Goal: Information Seeking & Learning: Learn about a topic

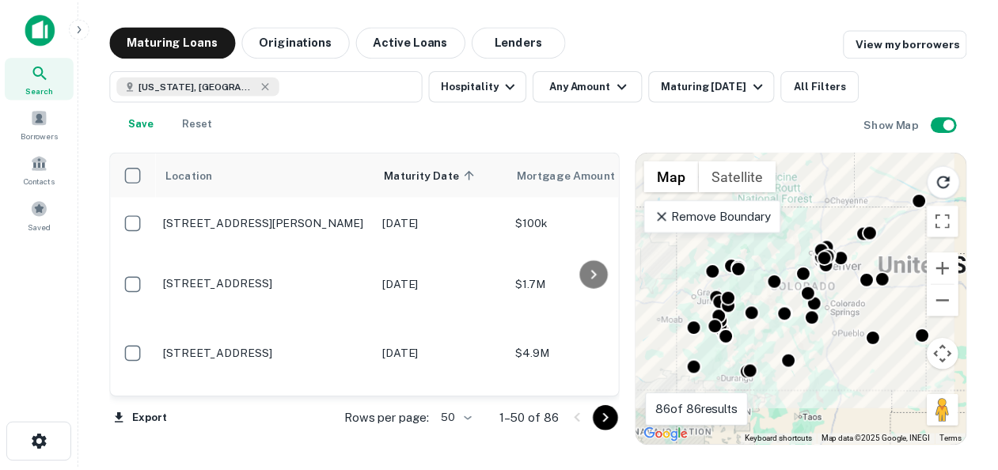
scroll to position [12, 0]
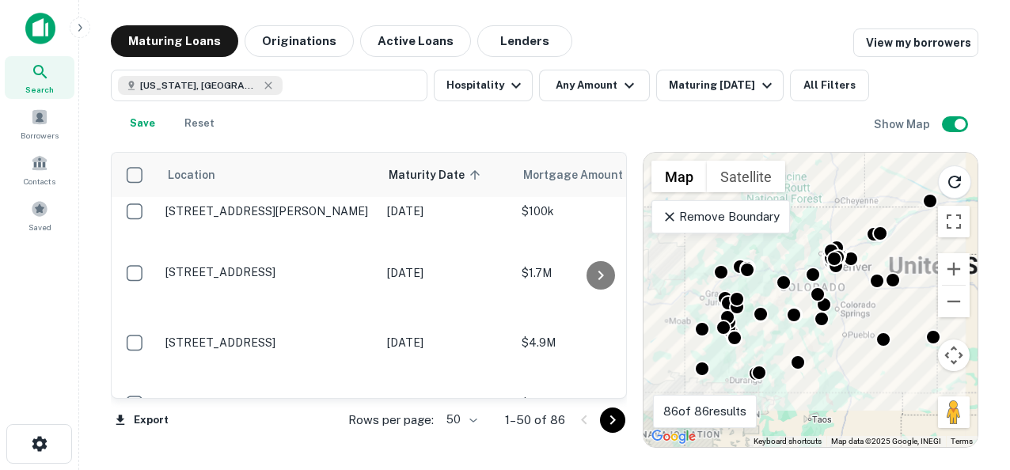
click at [37, 35] on img at bounding box center [40, 29] width 30 height 32
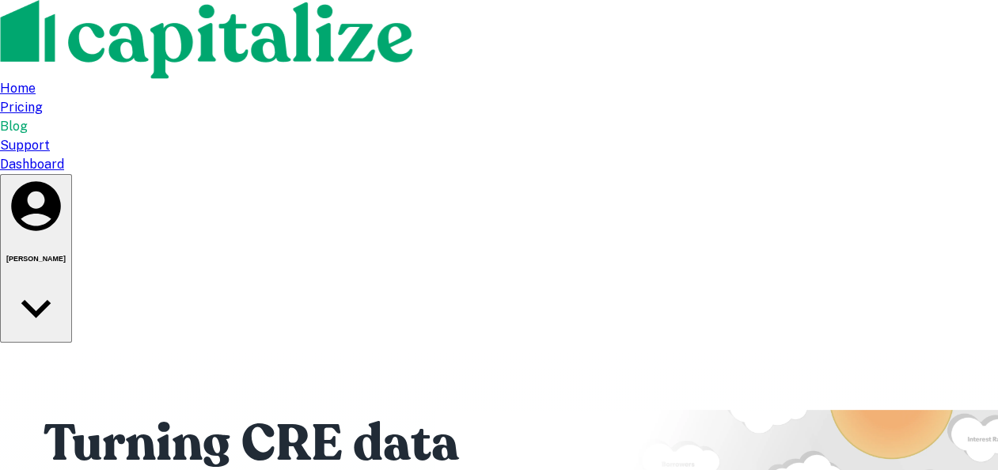
click at [776, 155] on div "Dashboard" at bounding box center [499, 164] width 998 height 19
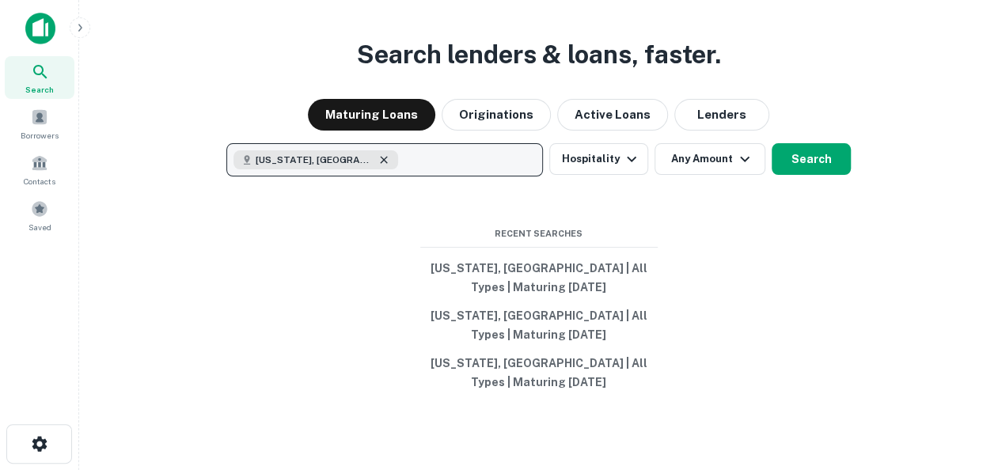
click at [378, 159] on icon "button" at bounding box center [384, 160] width 13 height 13
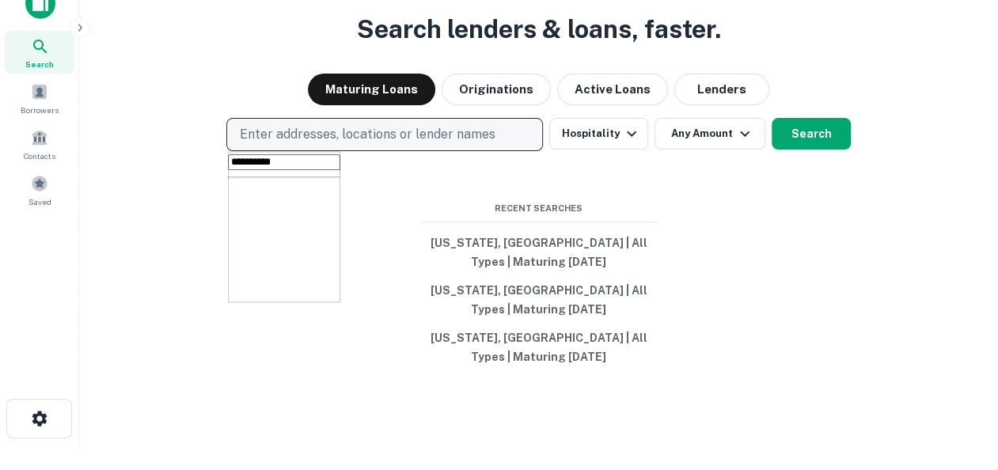
scroll to position [154, 0]
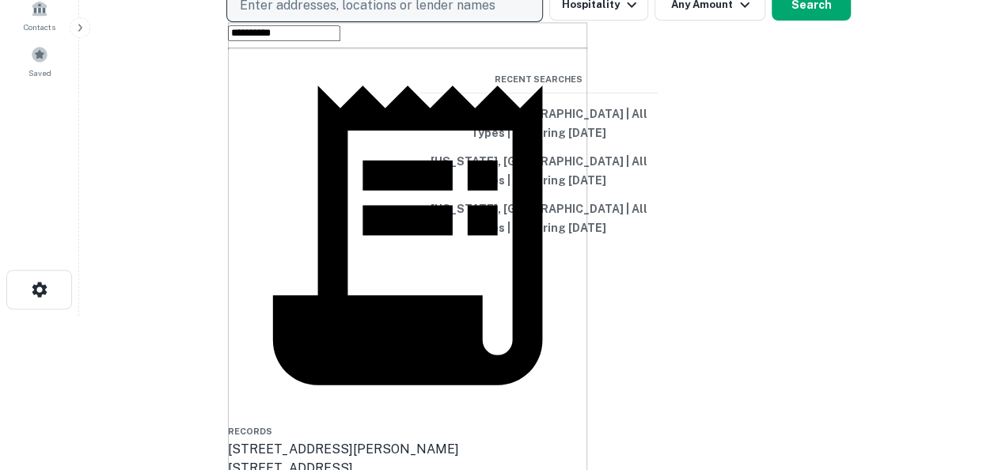
type input "**********"
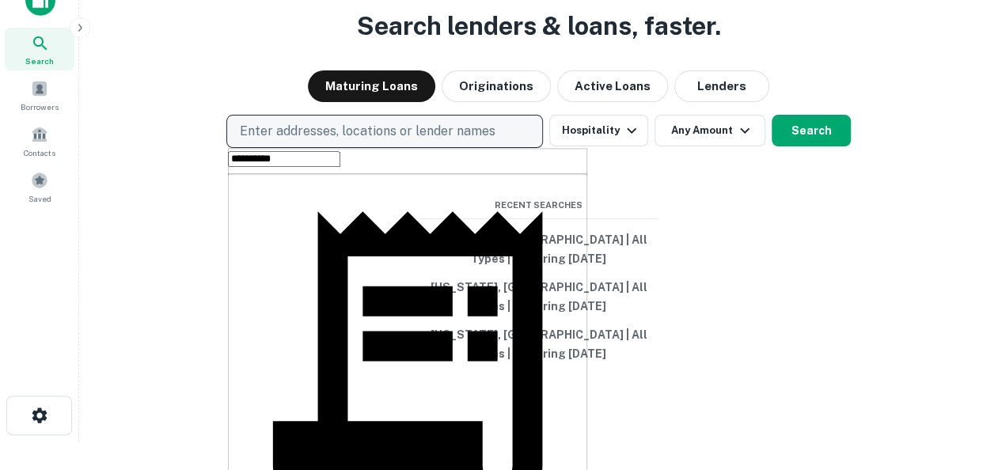
scroll to position [27, 0]
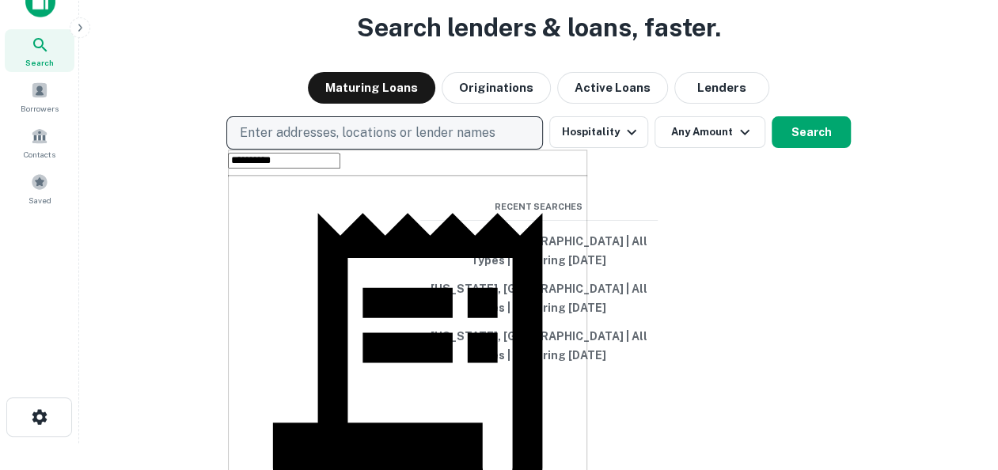
click at [321, 169] on input "**********" at bounding box center [284, 161] width 112 height 16
click at [788, 264] on div "Search lenders & loans, faster. Maturing Loans Originations Active Loans Lender…" at bounding box center [539, 246] width 894 height 470
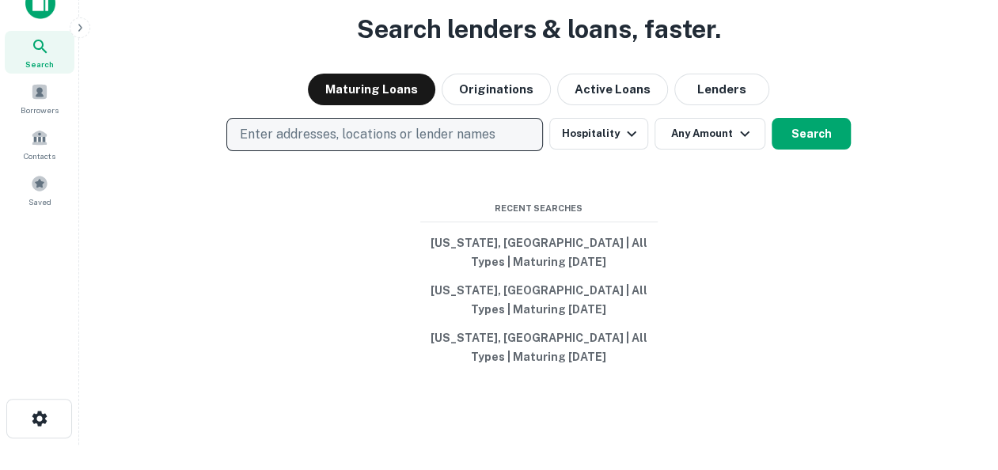
click at [353, 133] on p "Enter addresses, locations or lender names" at bounding box center [368, 134] width 256 height 19
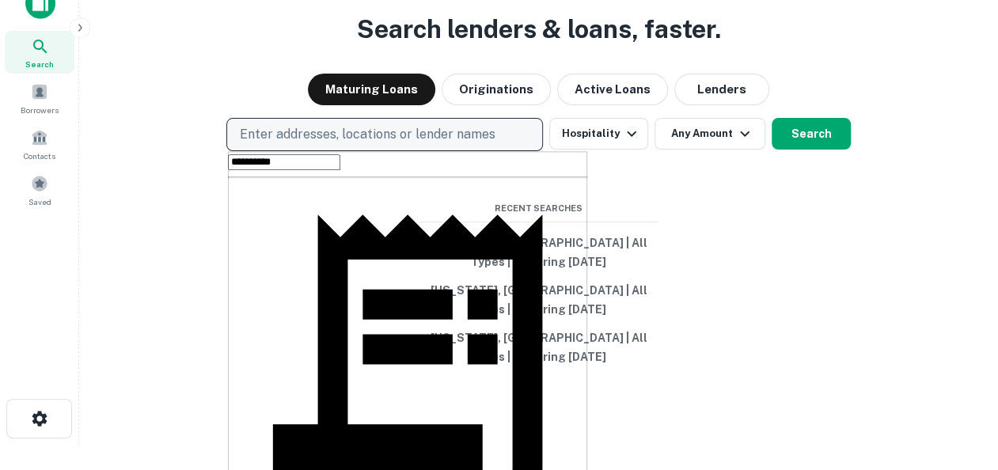
click at [353, 133] on p "Enter addresses, locations or lender names" at bounding box center [368, 134] width 256 height 19
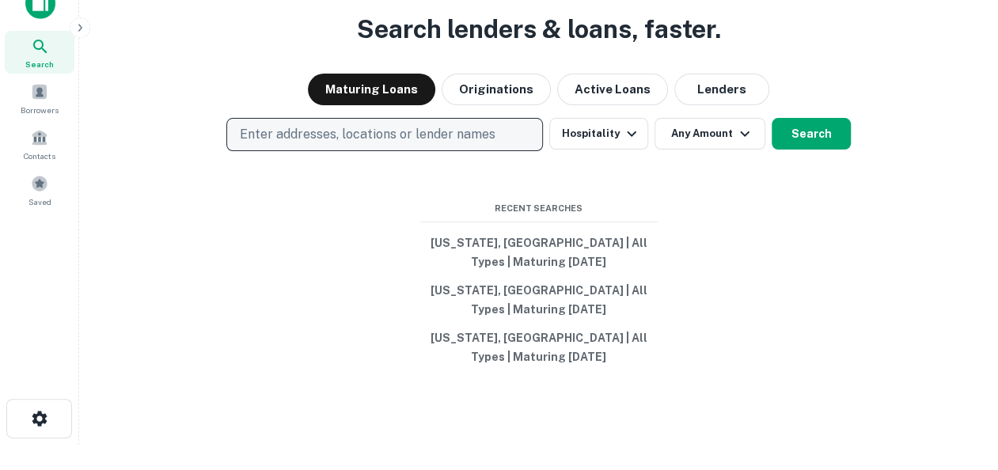
click at [349, 133] on p "Enter addresses, locations or lender names" at bounding box center [368, 134] width 256 height 19
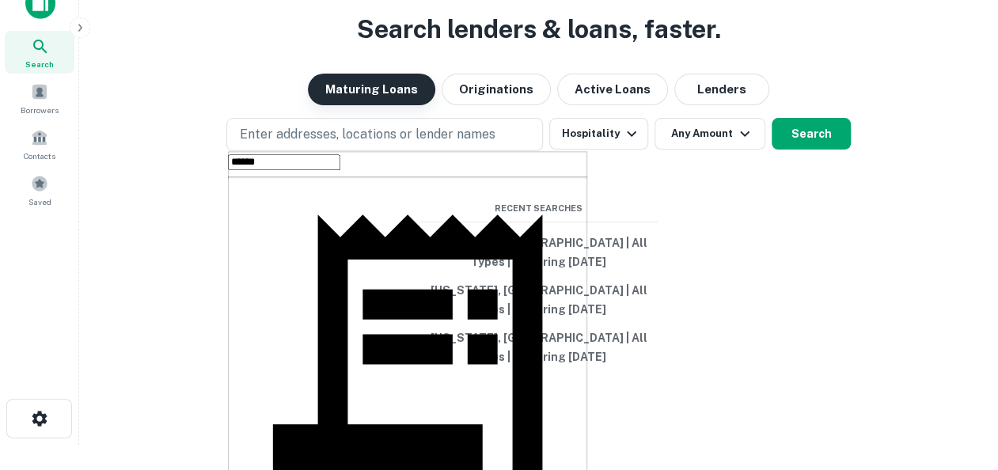
type input "******"
click at [388, 88] on button "Maturing Loans" at bounding box center [371, 90] width 127 height 32
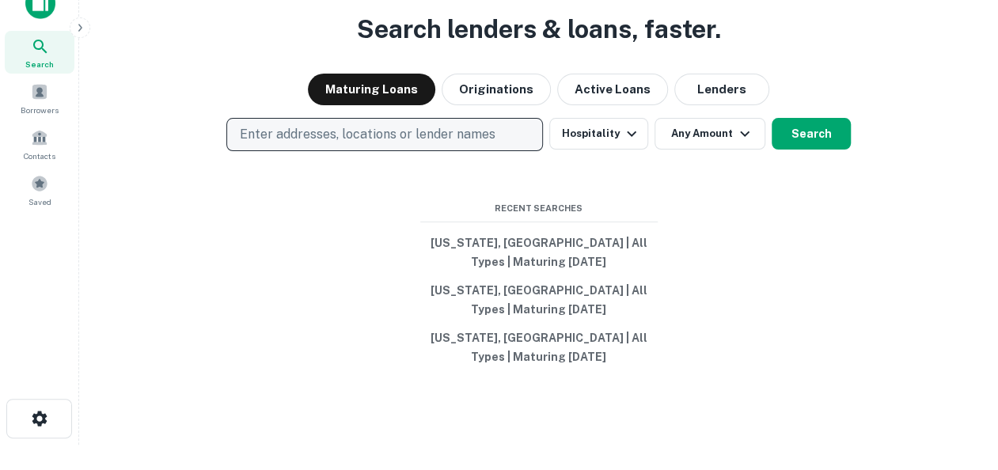
click at [380, 135] on p "Enter addresses, locations or lender names" at bounding box center [368, 134] width 256 height 19
type input "*"
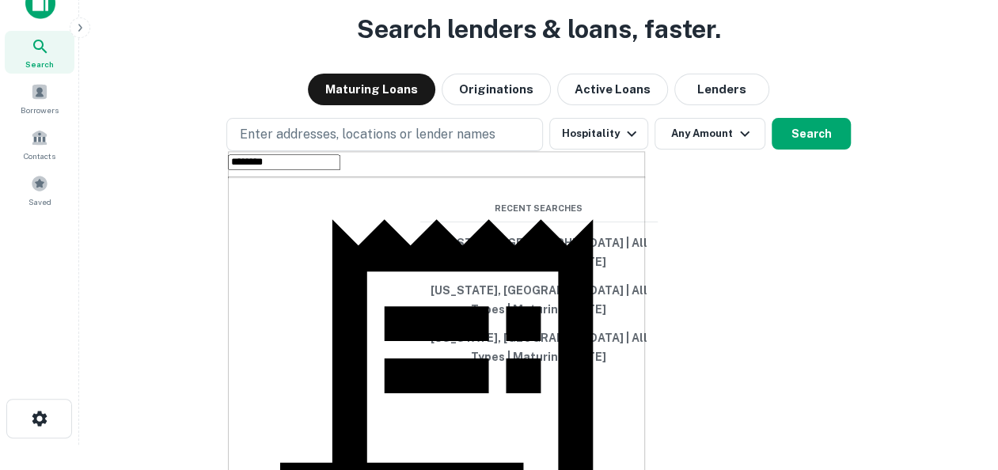
type input "********"
click at [184, 180] on div "Search lenders & loans, faster. Maturing Loans Originations Active Loans Lender…" at bounding box center [539, 248] width 894 height 470
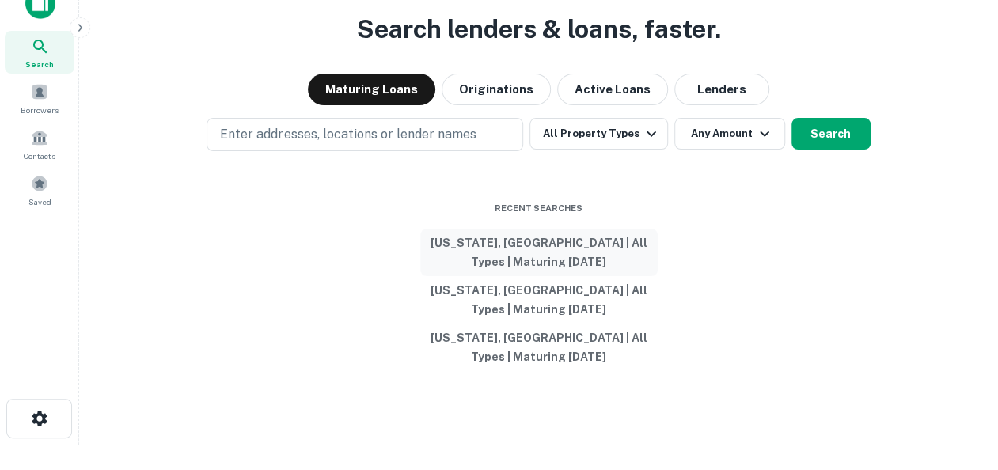
click at [537, 243] on button "[US_STATE], [GEOGRAPHIC_DATA] | All Types | Maturing [DATE]" at bounding box center [538, 252] width 237 height 47
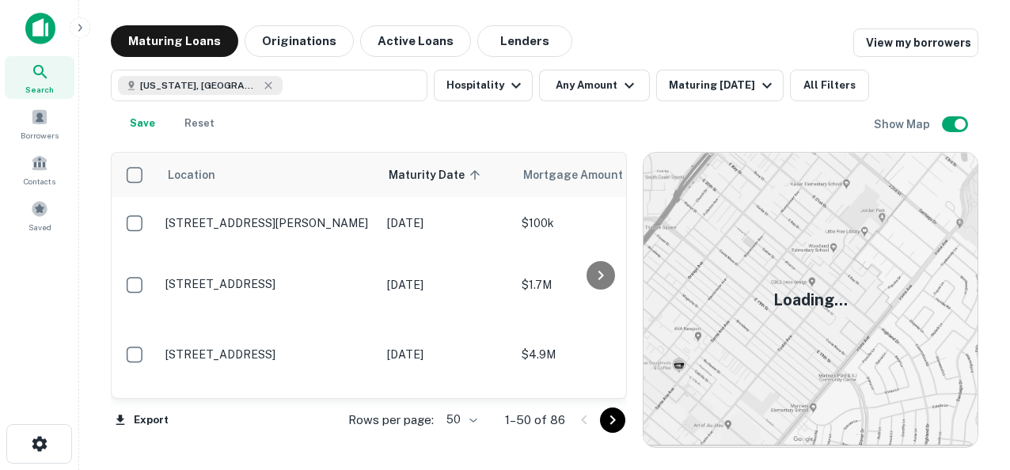
scroll to position [12, 0]
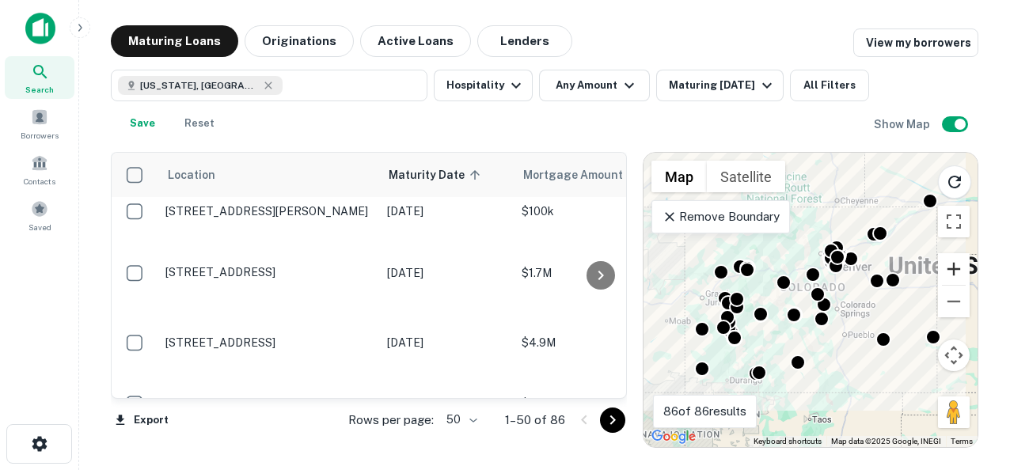
click at [952, 266] on button "Zoom in" at bounding box center [954, 269] width 32 height 32
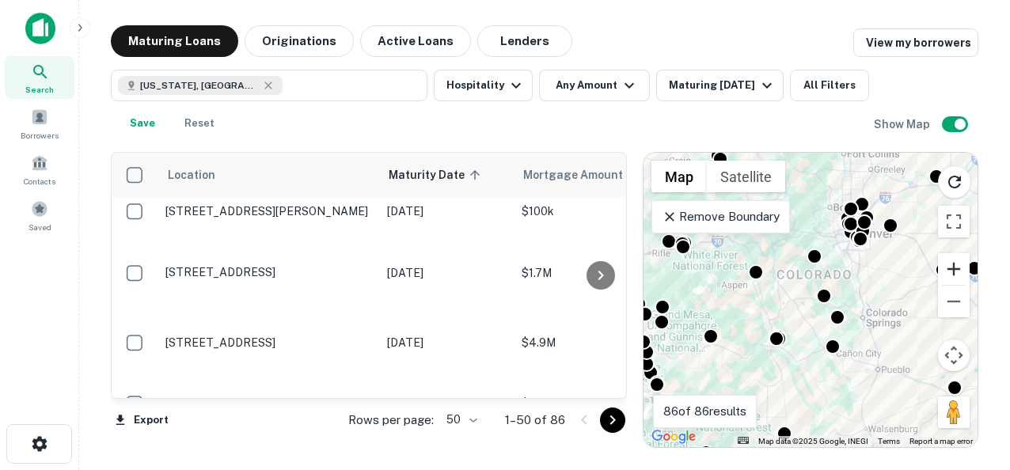
click at [952, 266] on button "Zoom in" at bounding box center [954, 269] width 32 height 32
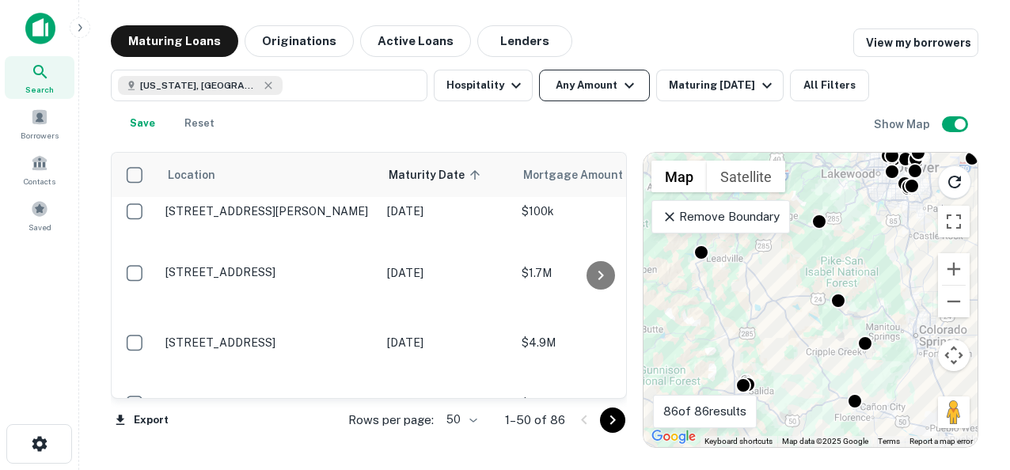
click at [610, 85] on button "Any Amount" at bounding box center [594, 86] width 111 height 32
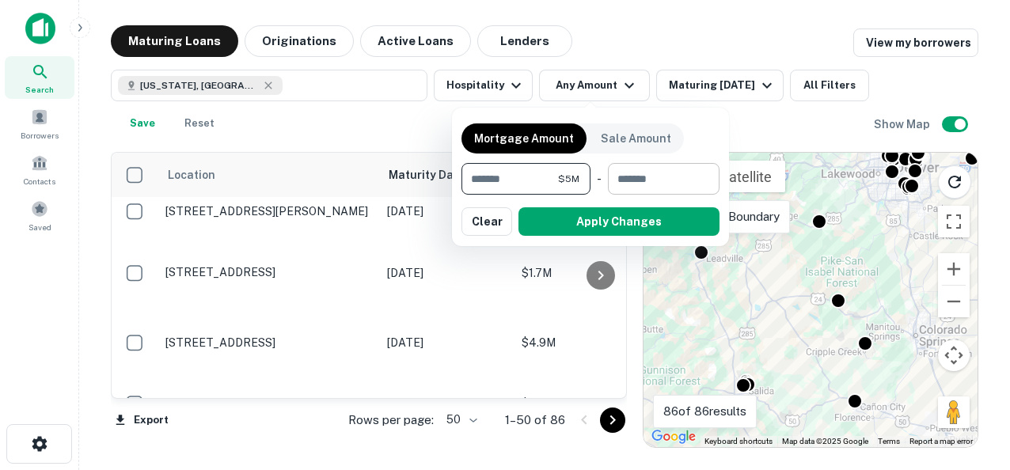
type input "*******"
click at [659, 184] on input "number" at bounding box center [658, 179] width 101 height 32
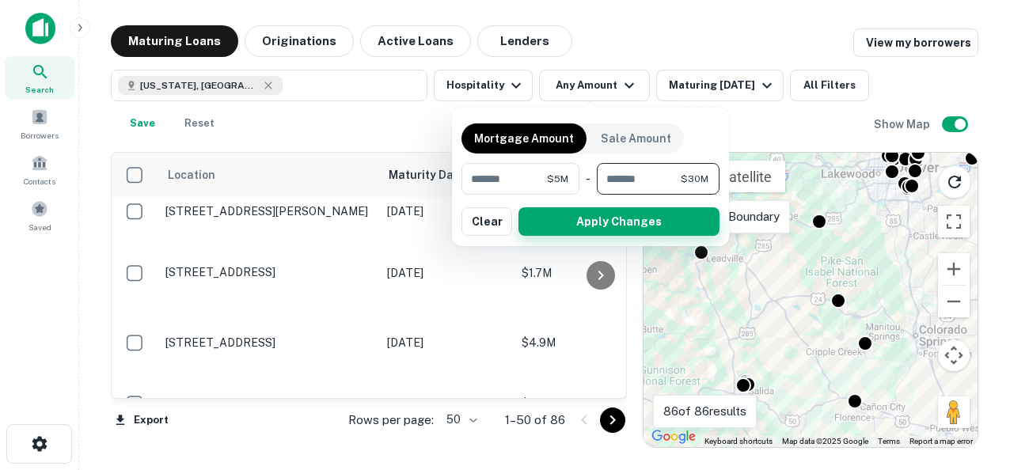
type input "********"
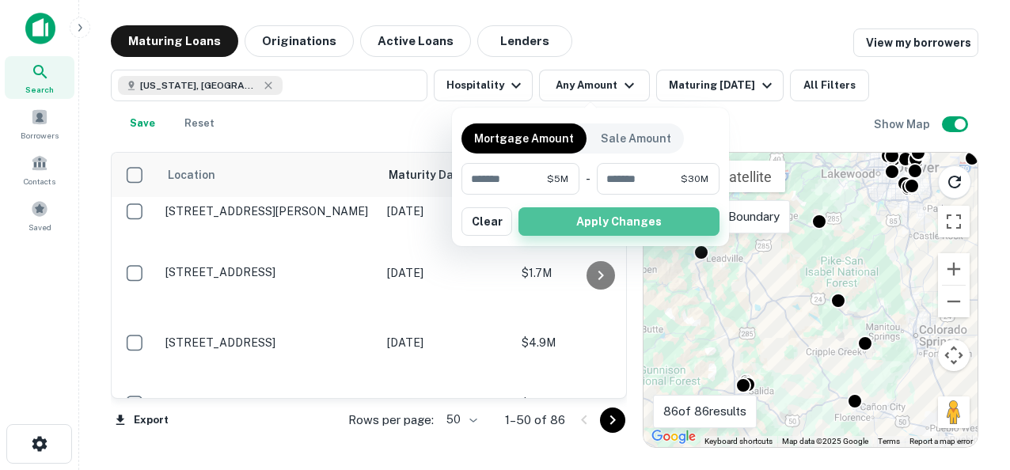
click at [609, 220] on button "Apply Changes" at bounding box center [618, 221] width 201 height 28
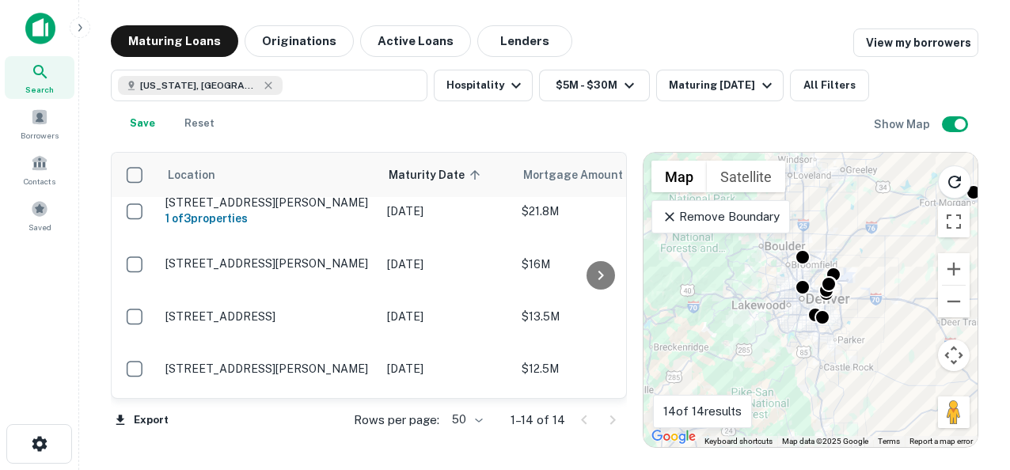
drag, startPoint x: 830, startPoint y: 249, endPoint x: 739, endPoint y: 382, distance: 161.8
click at [739, 382] on div "To activate drag with keyboard, press Alt + Enter. Once in keyboard drag state,…" at bounding box center [811, 300] width 334 height 294
click at [951, 268] on button "Zoom in" at bounding box center [954, 269] width 32 height 32
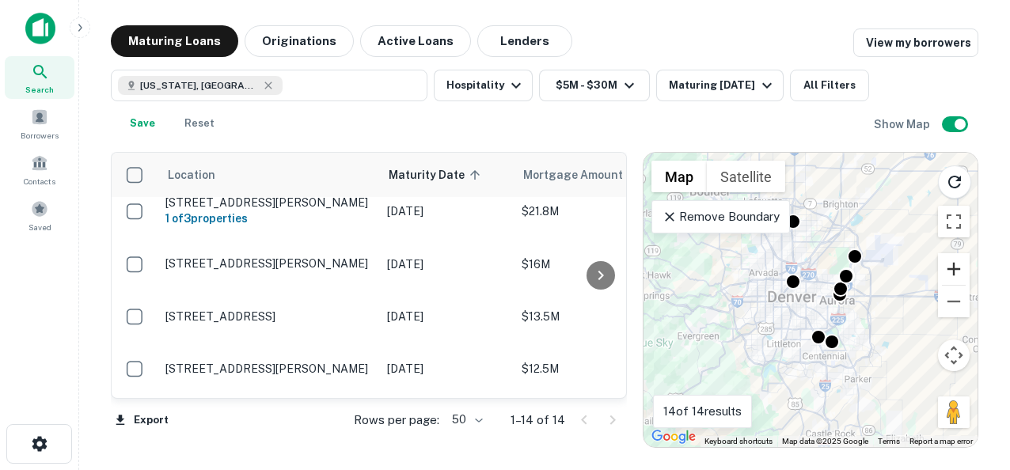
click at [951, 268] on button "Zoom in" at bounding box center [954, 269] width 32 height 32
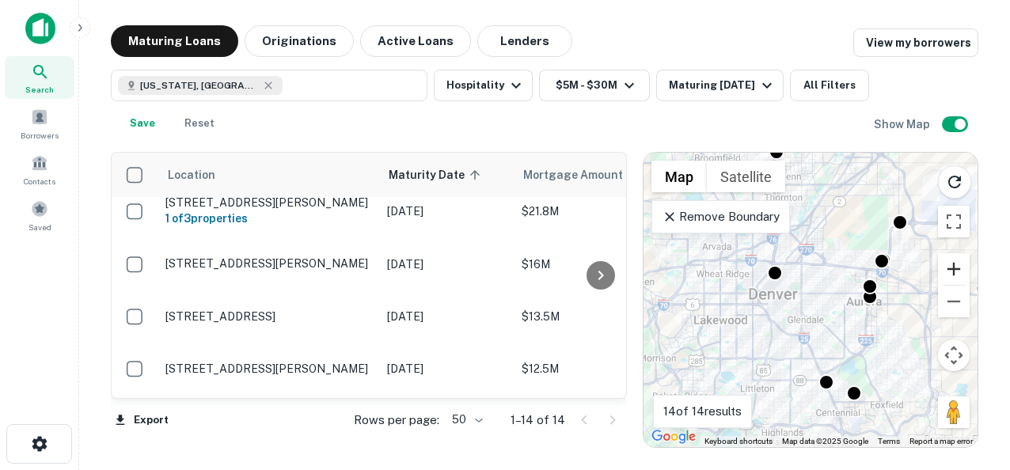
click at [951, 268] on button "Zoom in" at bounding box center [954, 269] width 32 height 32
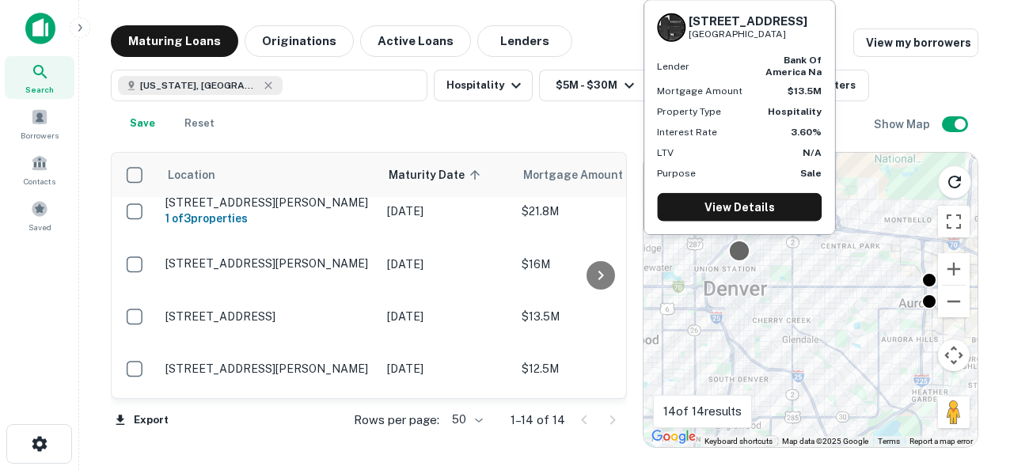
click at [738, 247] on div at bounding box center [739, 251] width 23 height 23
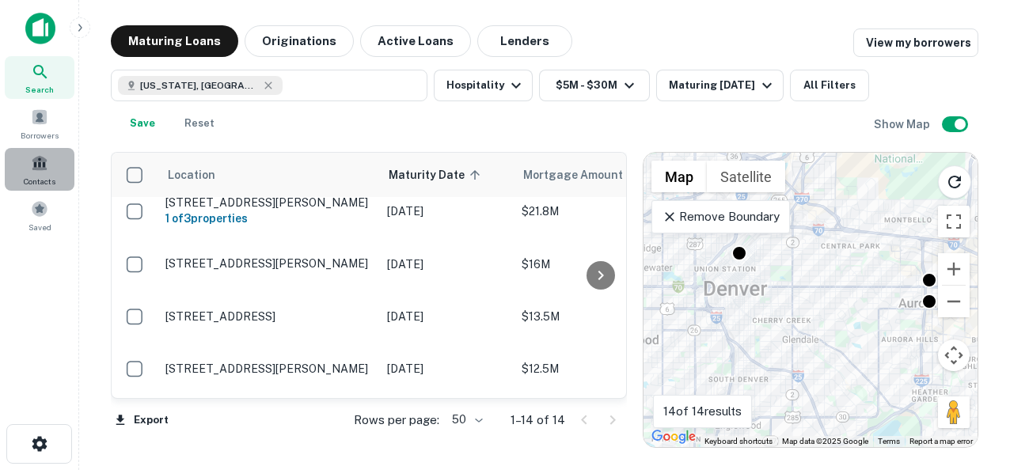
click at [35, 161] on span at bounding box center [39, 162] width 17 height 17
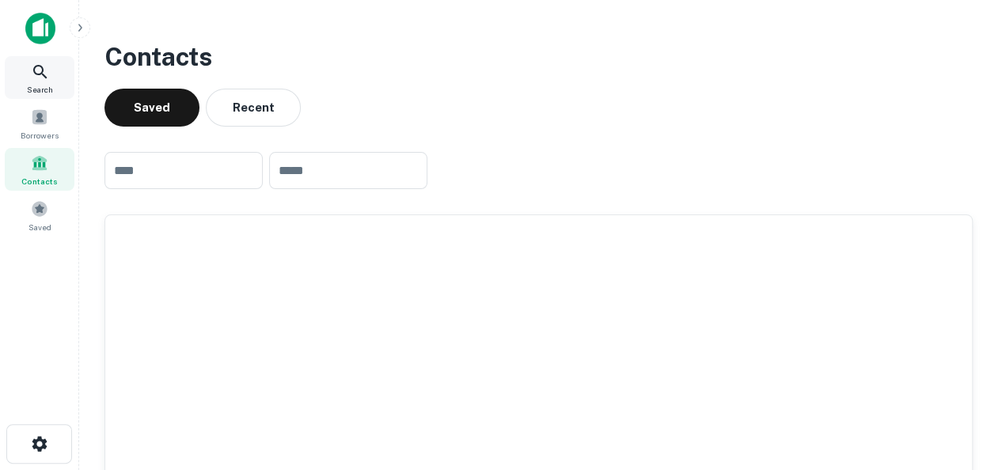
click at [37, 63] on icon at bounding box center [40, 72] width 19 height 19
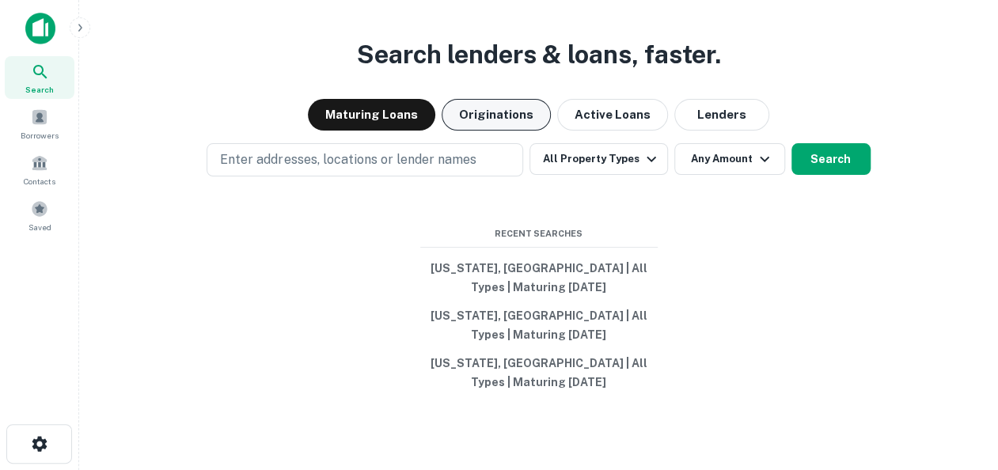
click at [487, 112] on button "Originations" at bounding box center [496, 115] width 109 height 32
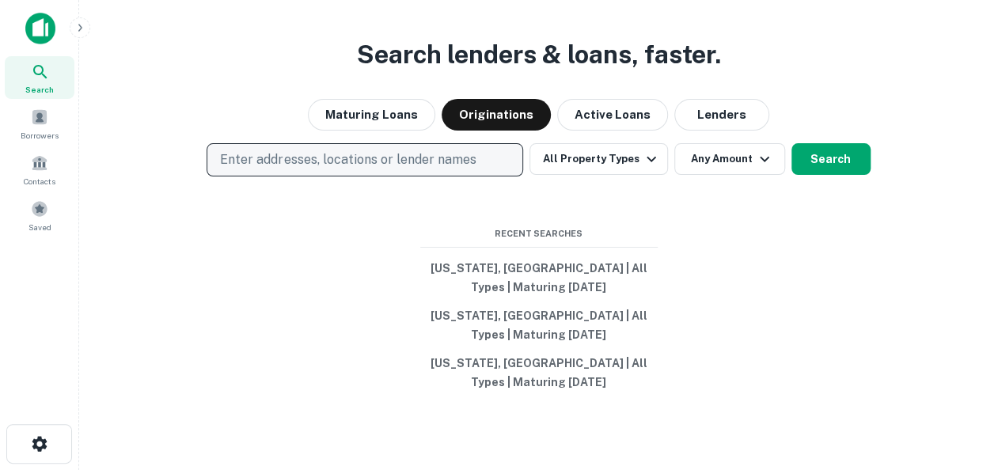
click at [366, 151] on p "Enter addresses, locations or lender names" at bounding box center [348, 159] width 256 height 19
type input "***"
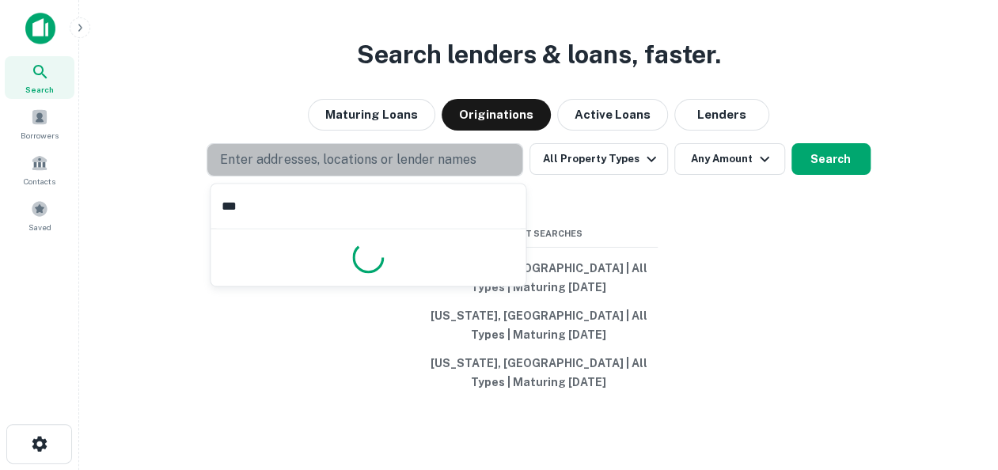
drag, startPoint x: 366, startPoint y: 151, endPoint x: 362, endPoint y: 135, distance: 17.1
click at [362, 135] on div "Search lenders & loans, faster. Maturing Loans Originations Active Loans Lender…" at bounding box center [539, 273] width 894 height 470
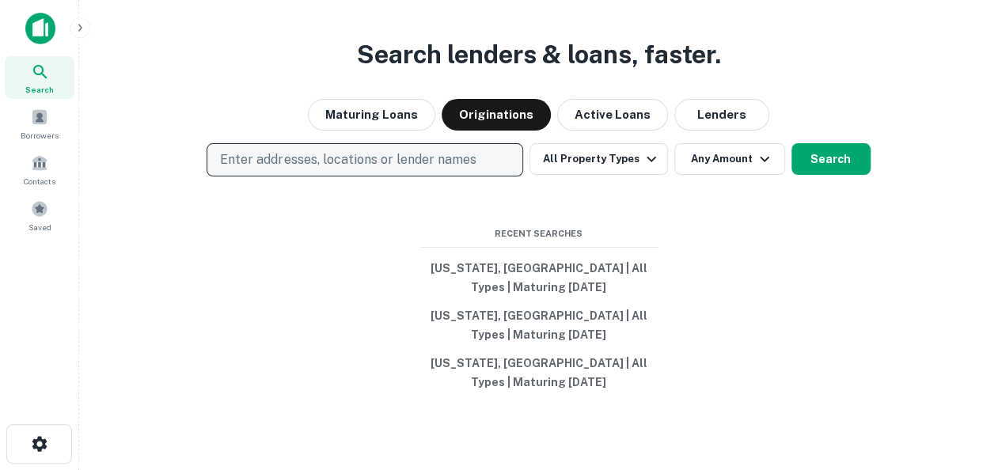
click at [353, 158] on p "Enter addresses, locations or lender names" at bounding box center [348, 159] width 256 height 19
type input "********"
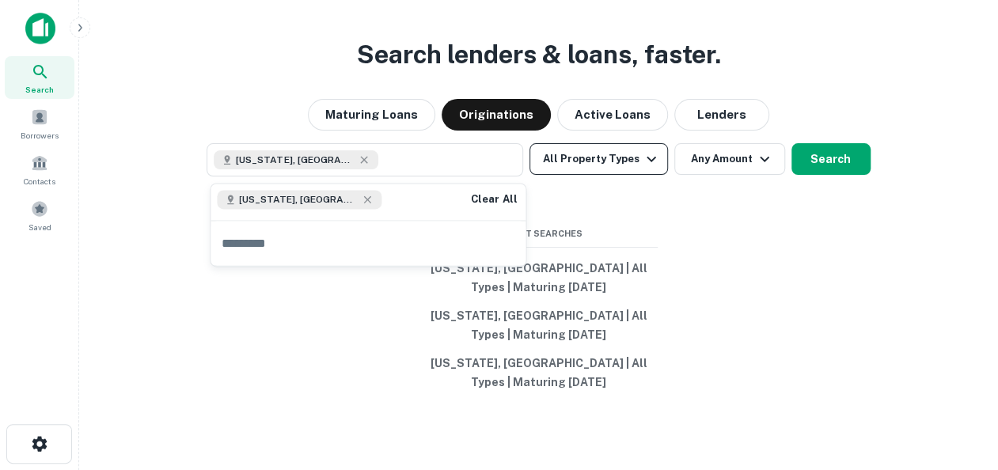
click at [620, 158] on button "All Property Types" at bounding box center [599, 159] width 138 height 32
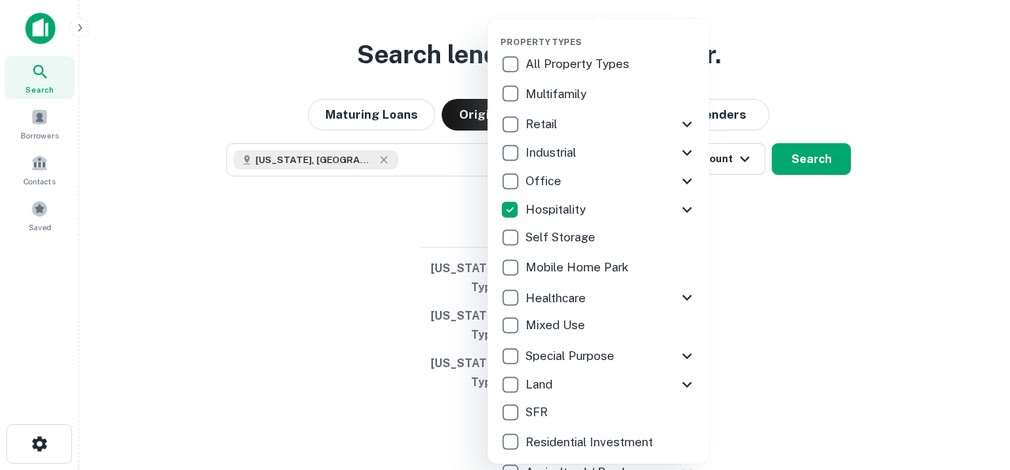
click at [831, 218] on div at bounding box center [505, 235] width 1010 height 470
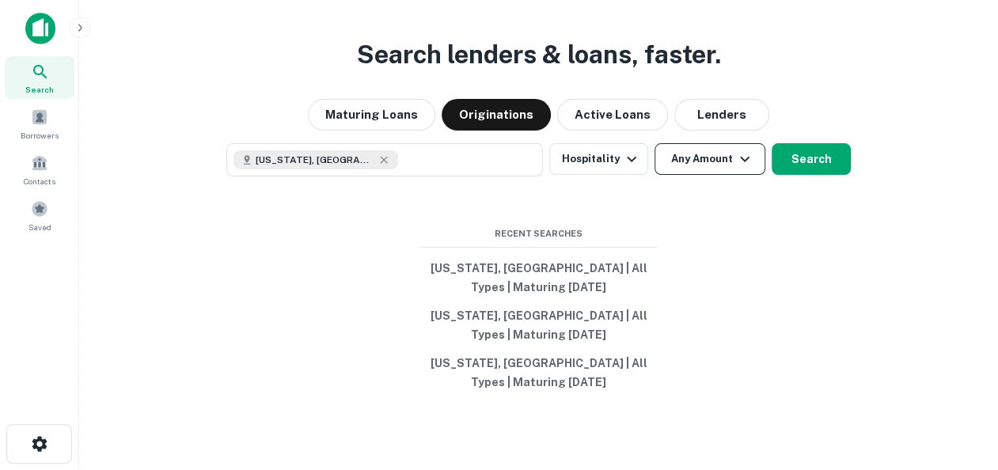
click at [697, 173] on button "Any Amount" at bounding box center [710, 159] width 111 height 32
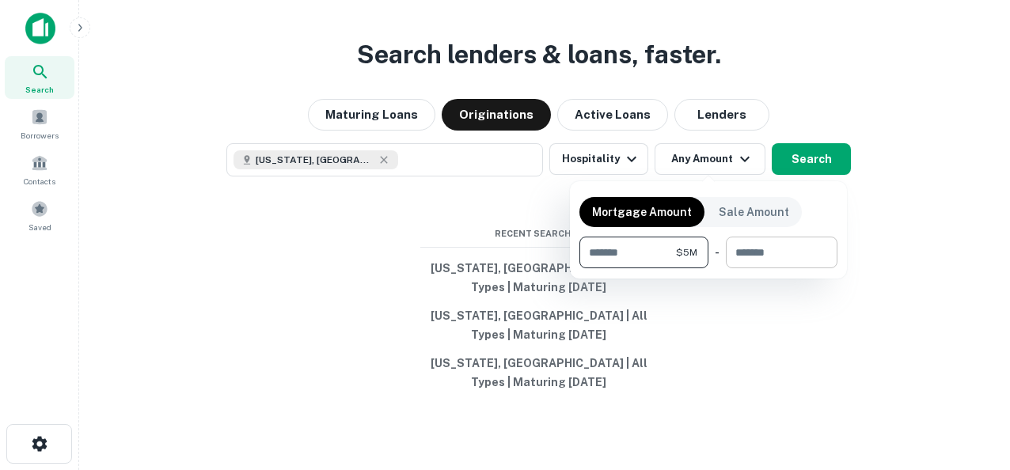
type input "*******"
click at [793, 256] on input "number" at bounding box center [776, 253] width 101 height 32
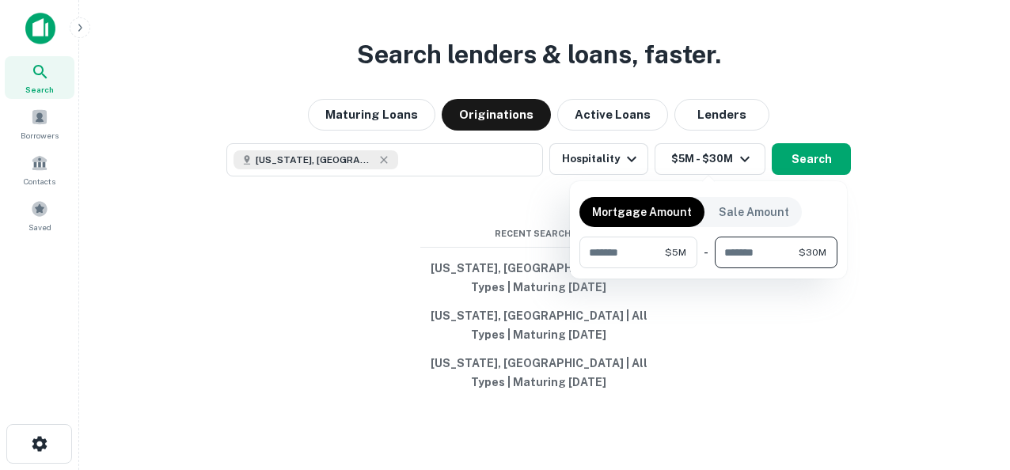
type input "********"
click at [811, 157] on div at bounding box center [505, 235] width 1010 height 470
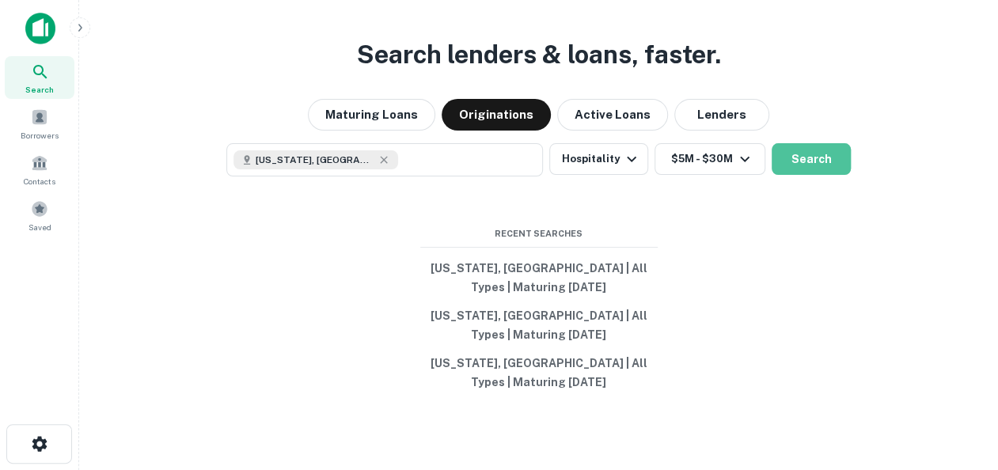
click at [811, 157] on button "Search" at bounding box center [811, 159] width 79 height 32
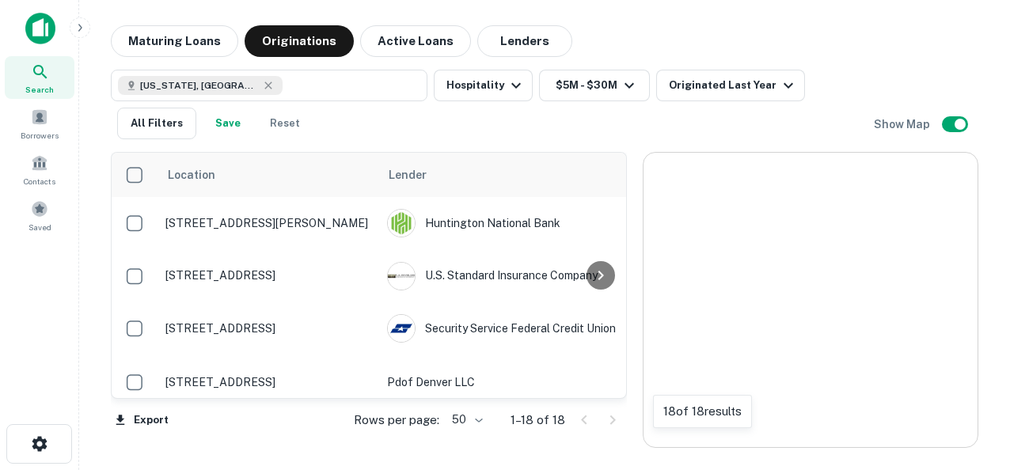
scroll to position [12, 0]
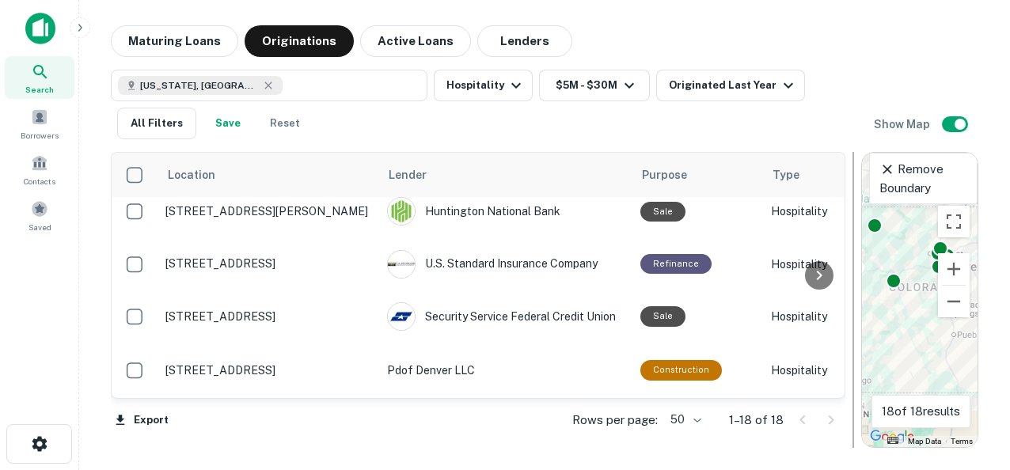
drag, startPoint x: 635, startPoint y: 267, endPoint x: 856, endPoint y: 268, distance: 220.9
click at [856, 268] on div at bounding box center [853, 300] width 16 height 296
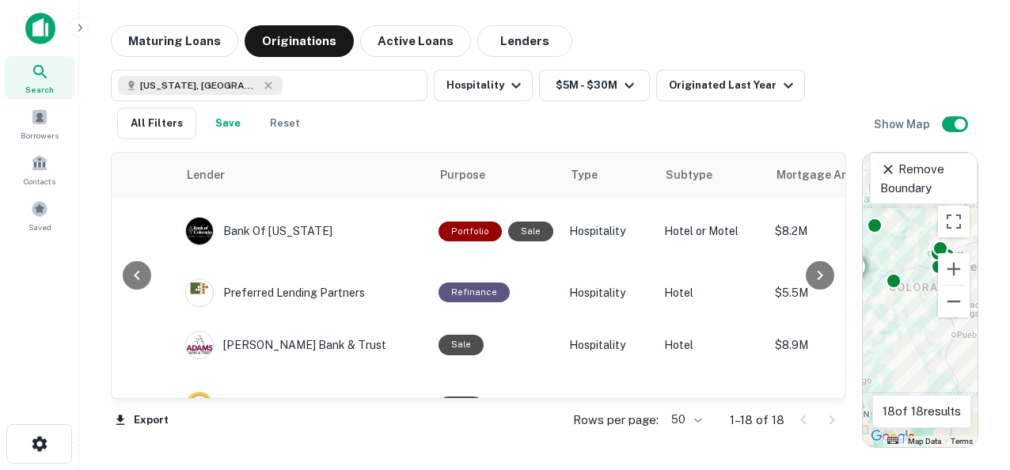
scroll to position [213, 202]
click at [173, 40] on button "Maturing Loans" at bounding box center [174, 41] width 127 height 32
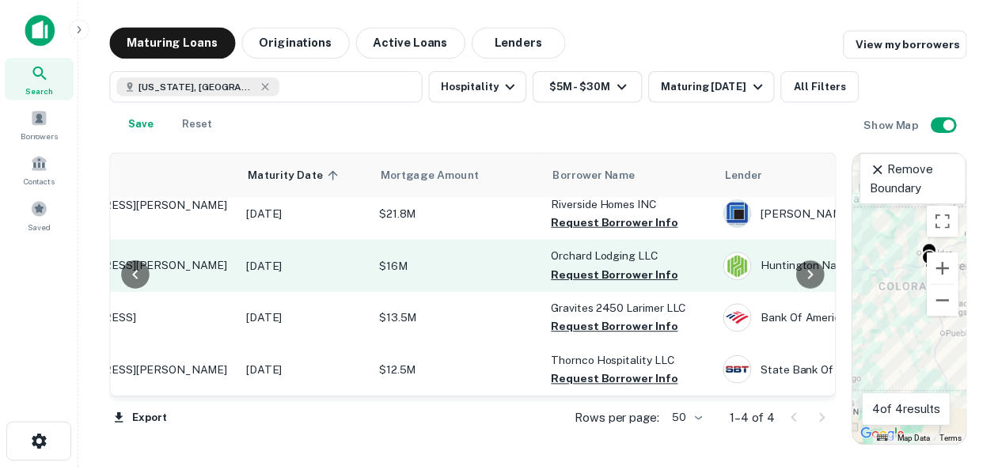
scroll to position [21, 0]
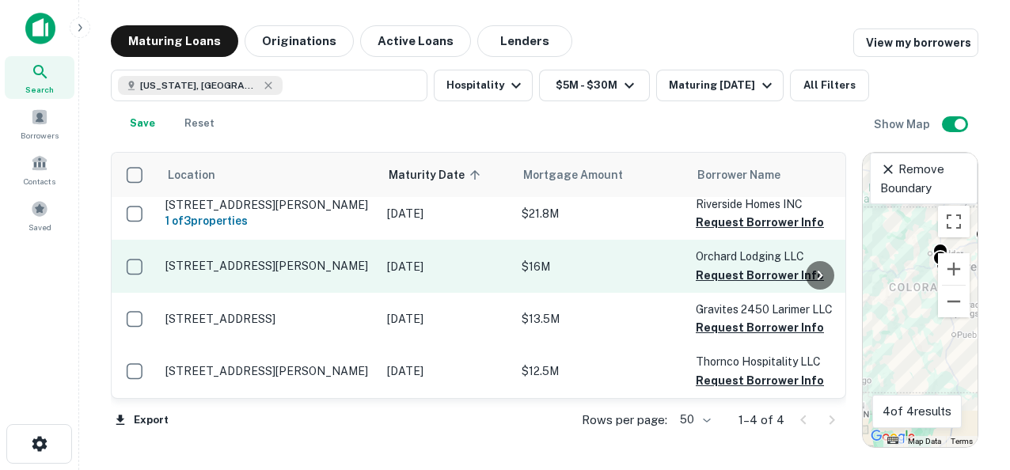
click at [222, 259] on p "[STREET_ADDRESS][PERSON_NAME]" at bounding box center [268, 266] width 206 height 14
